Goal: Information Seeking & Learning: Find specific fact

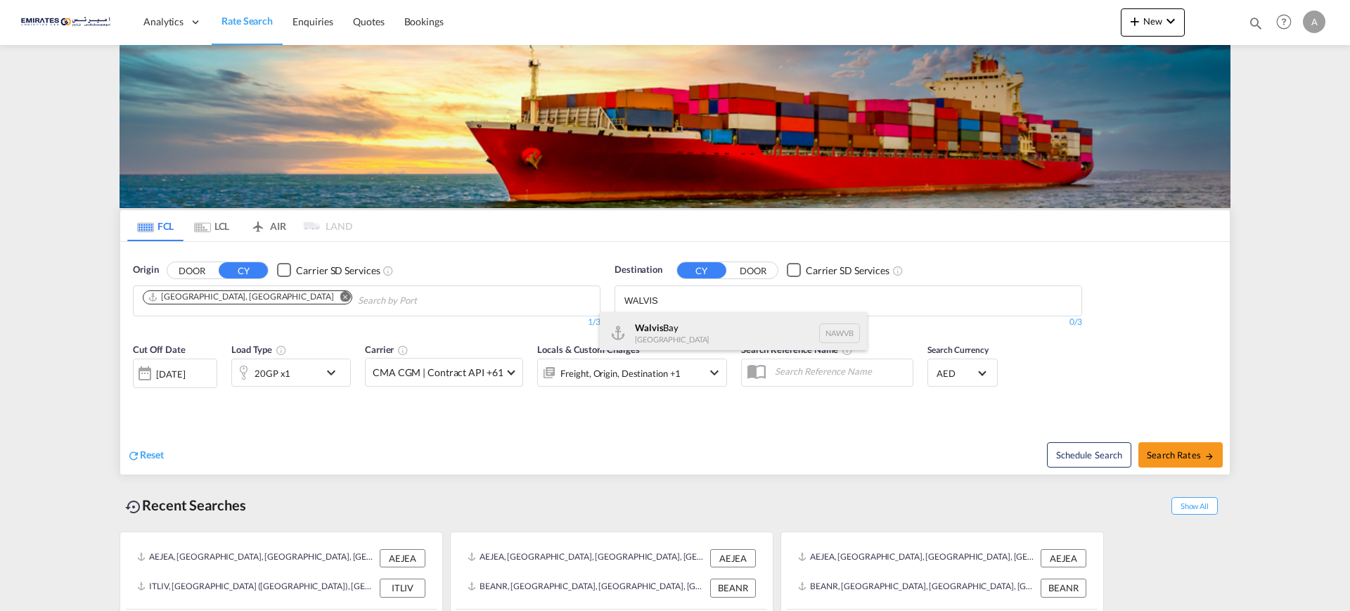
type input "WALVIS"
click at [648, 328] on div "Walvis Bay [GEOGRAPHIC_DATA] NAWVB" at bounding box center [733, 333] width 267 height 42
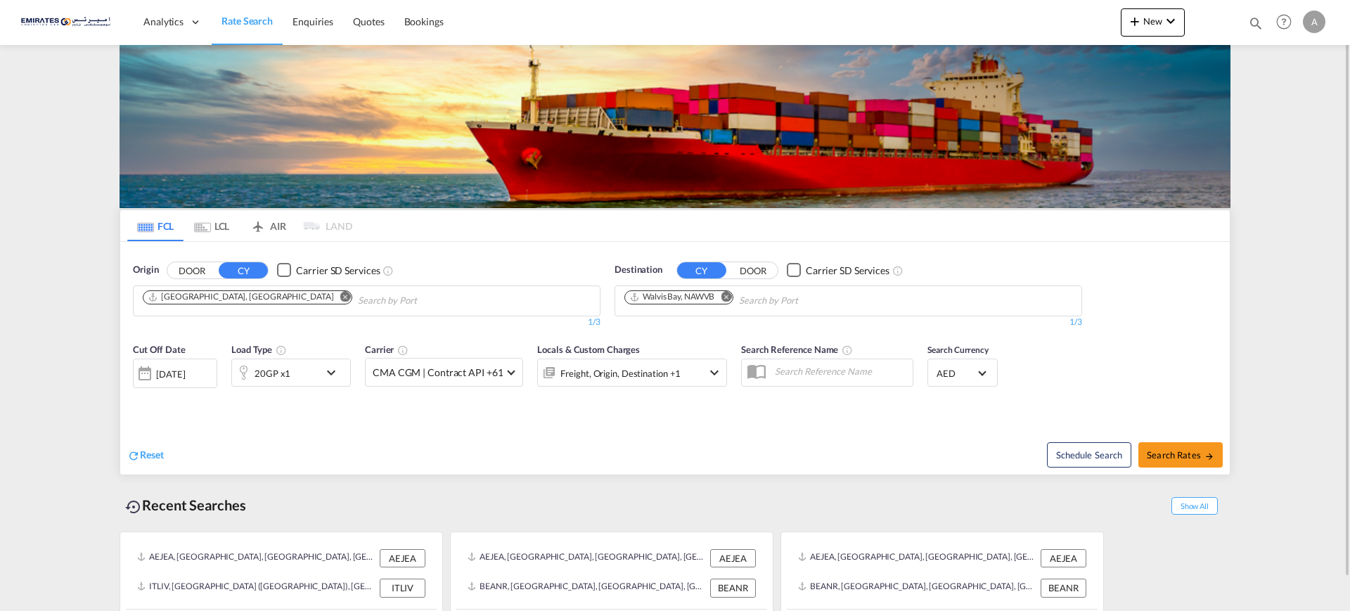
click at [299, 374] on div "20GP x1" at bounding box center [275, 373] width 87 height 28
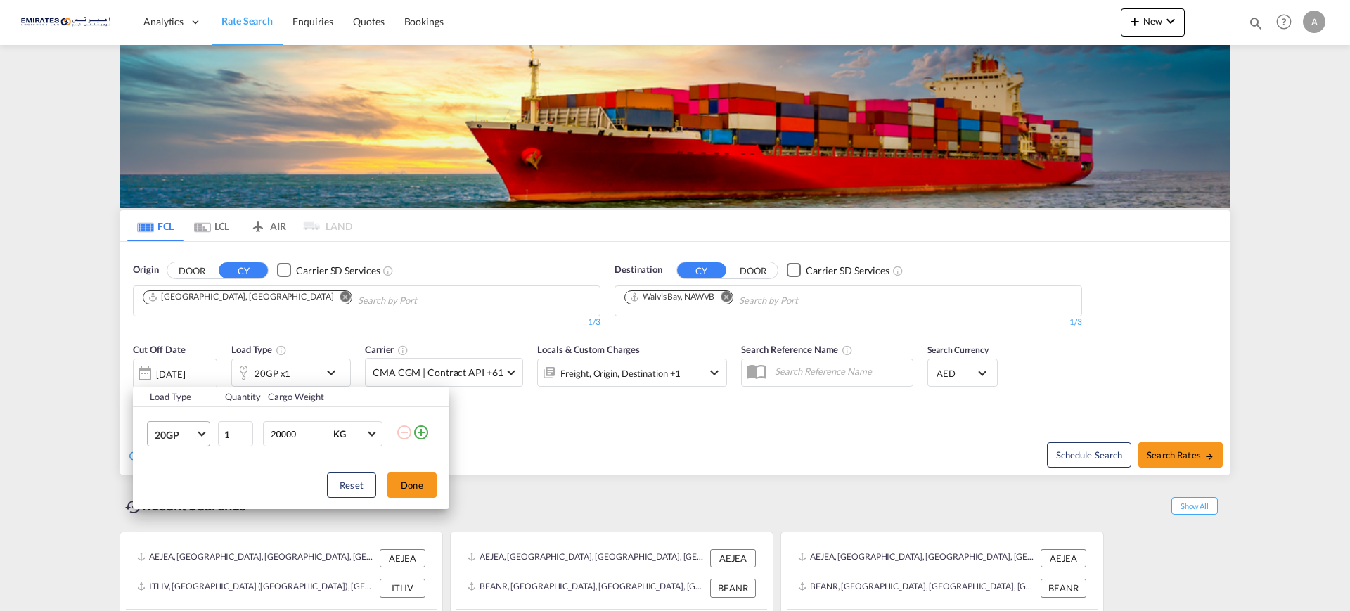
click at [196, 435] on md-select-value "20GP" at bounding box center [181, 434] width 56 height 24
click at [164, 497] on div "40HC" at bounding box center [168, 502] width 26 height 14
click at [409, 485] on button "Done" at bounding box center [412, 485] width 49 height 25
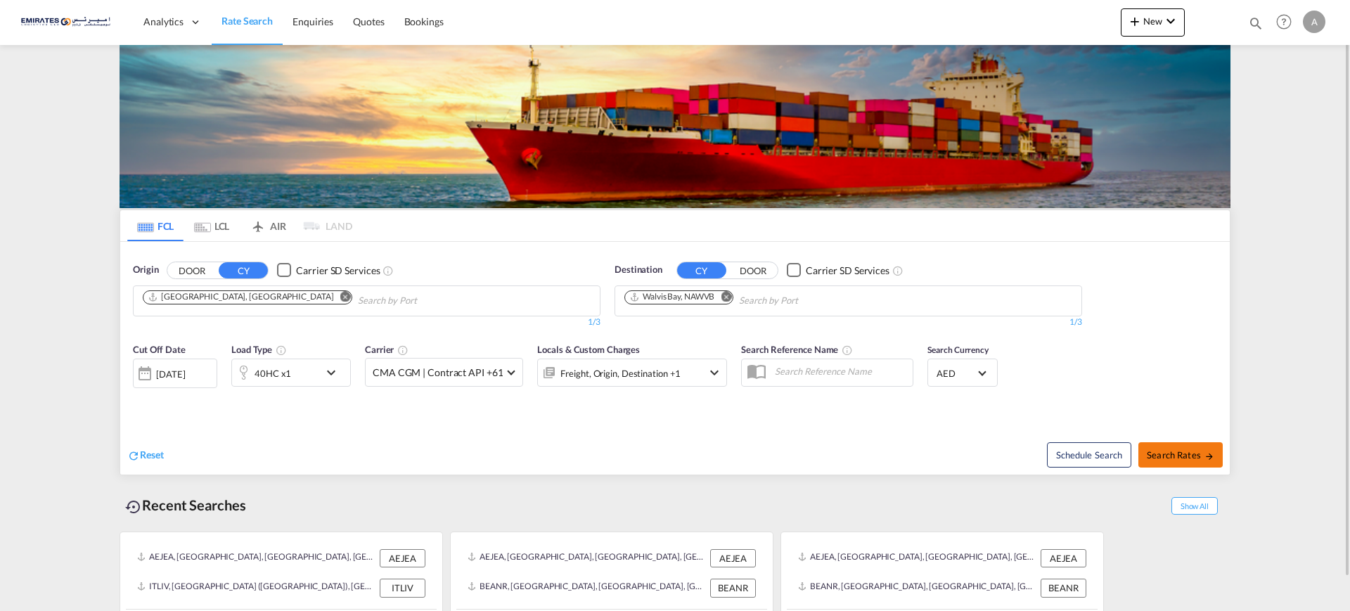
click at [1176, 449] on span "Search Rates" at bounding box center [1181, 454] width 68 height 11
type input "AEJEA to NAWVB / [DATE]"
